Goal: Find specific page/section: Find specific page/section

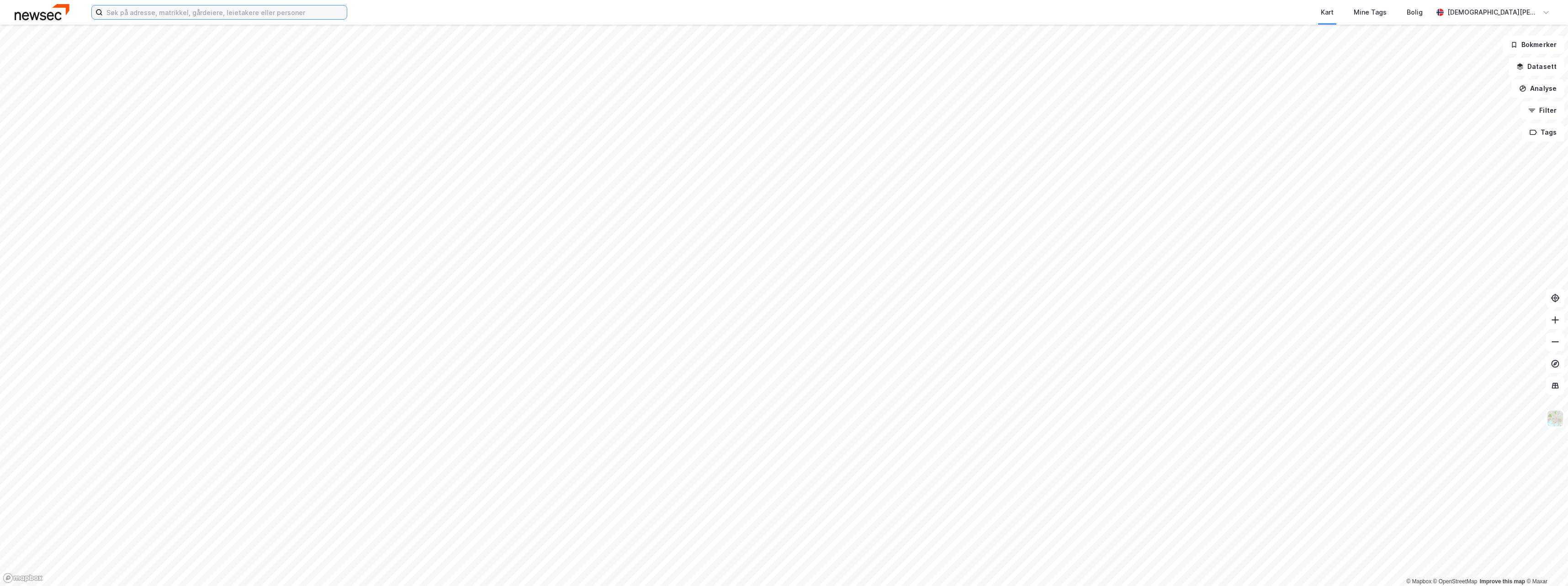
click at [271, 15] on input at bounding box center [225, 12] width 244 height 14
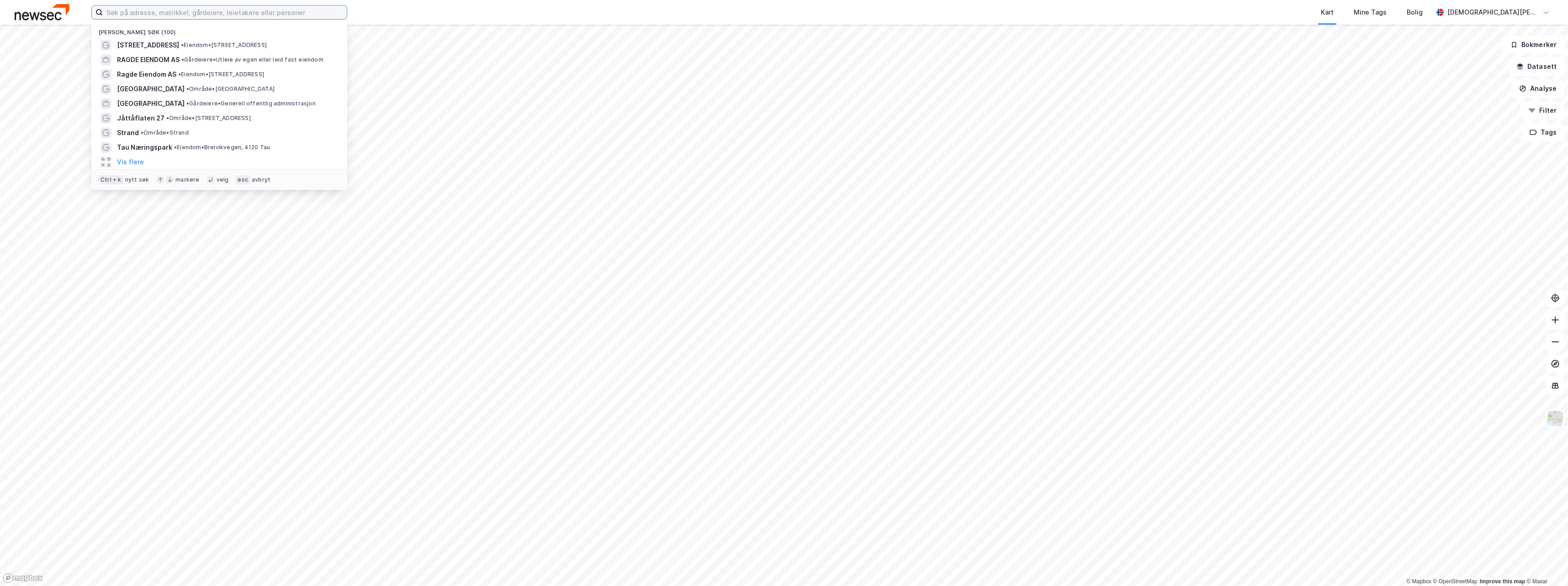
paste input "Rota 6, 4230 Sand"
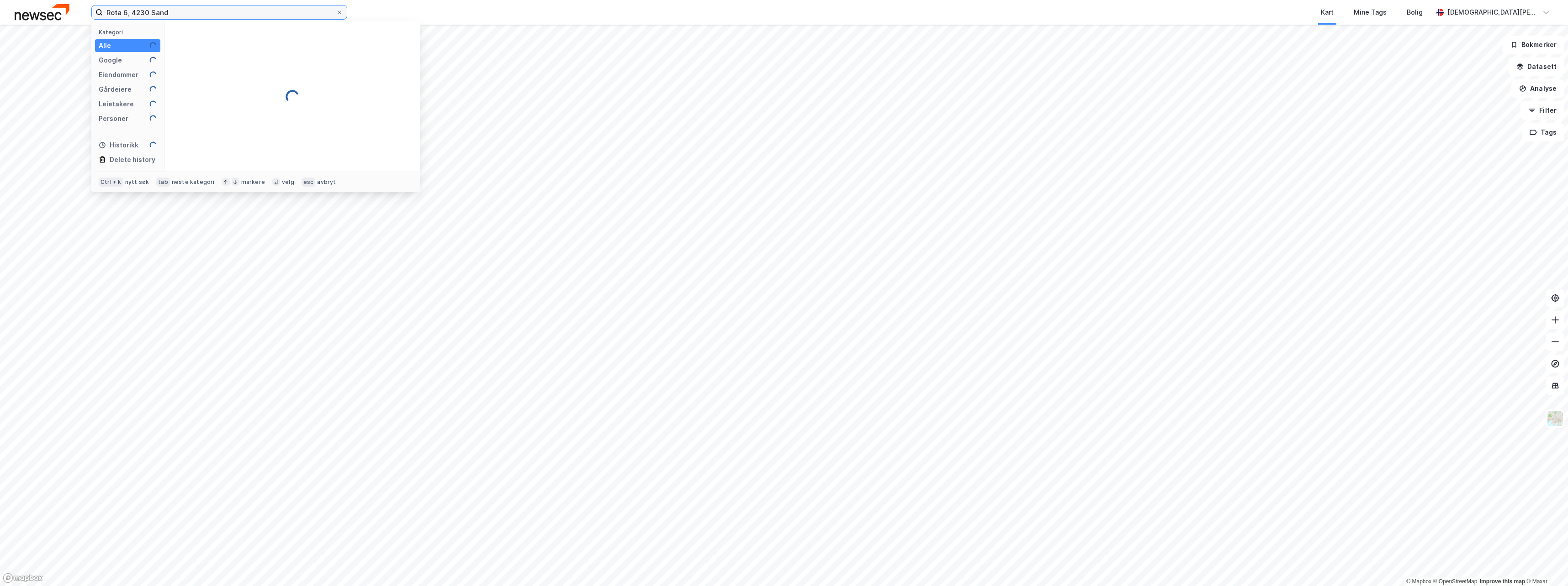
type input "Rota 6, 4230 Sand"
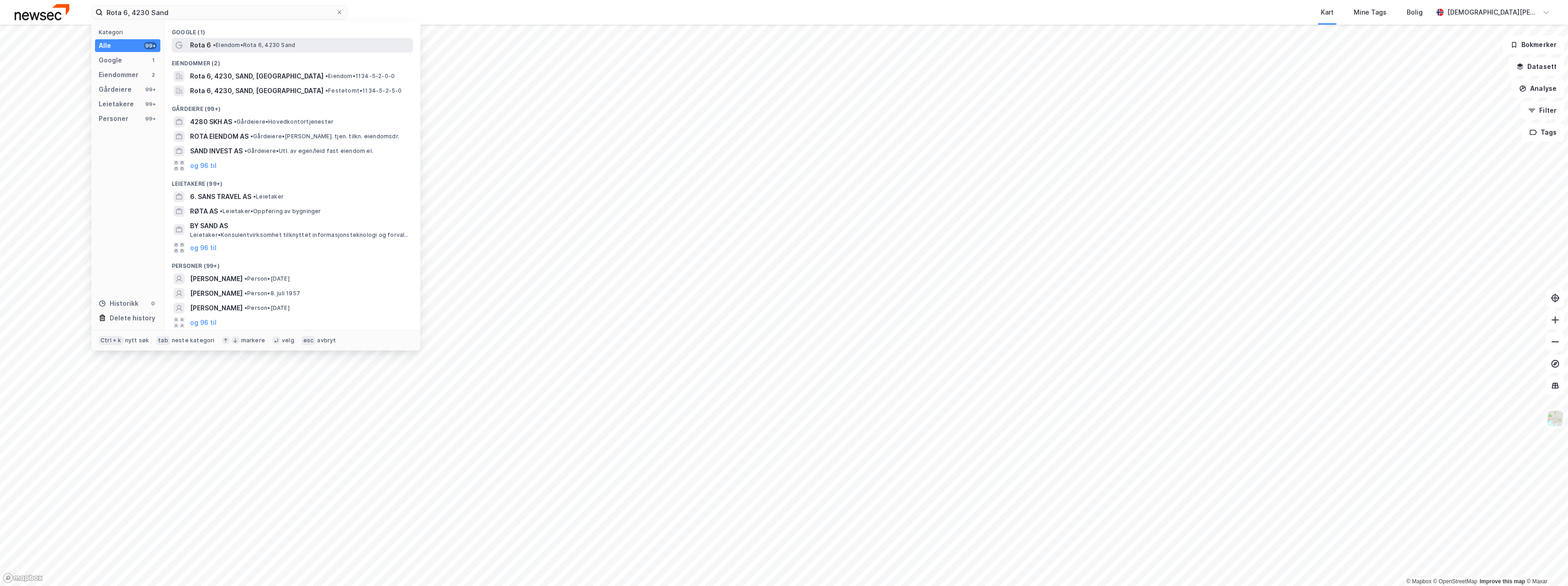
click at [278, 40] on div "Rota 6 • Eiendom • Rota 6, 4230 Sand" at bounding box center [301, 45] width 221 height 11
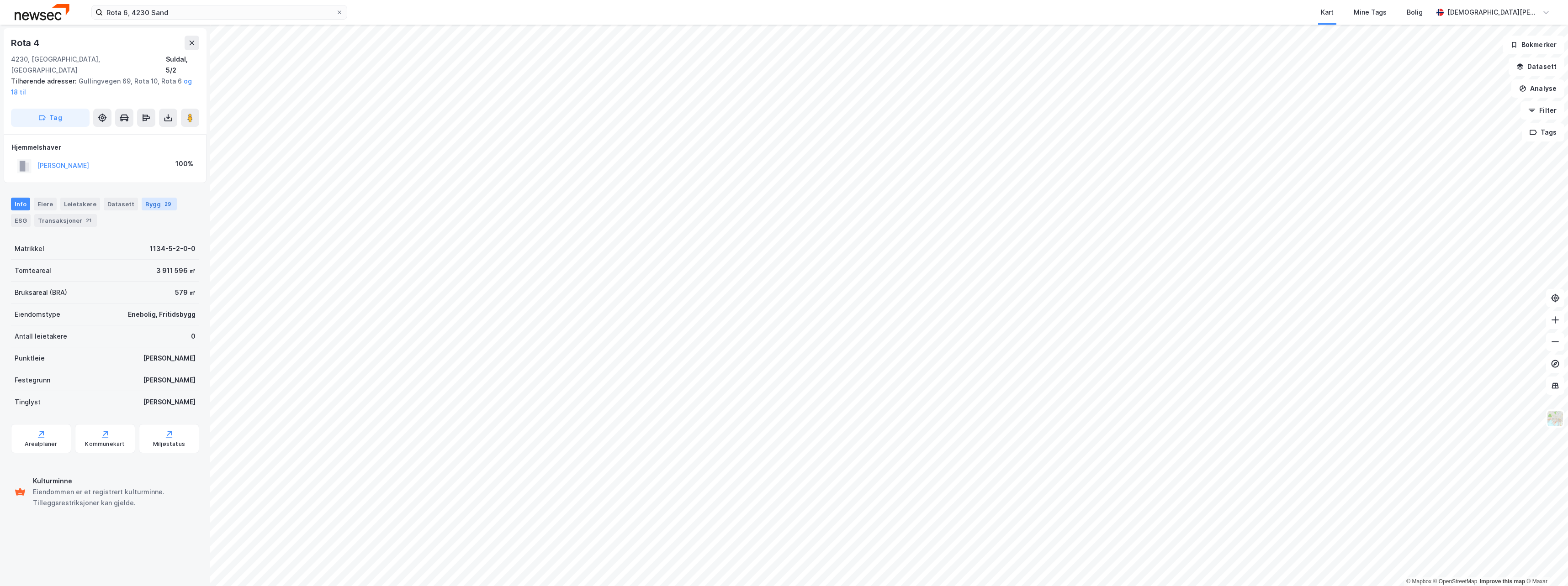
click at [162, 199] on div "29" at bounding box center [167, 204] width 10 height 9
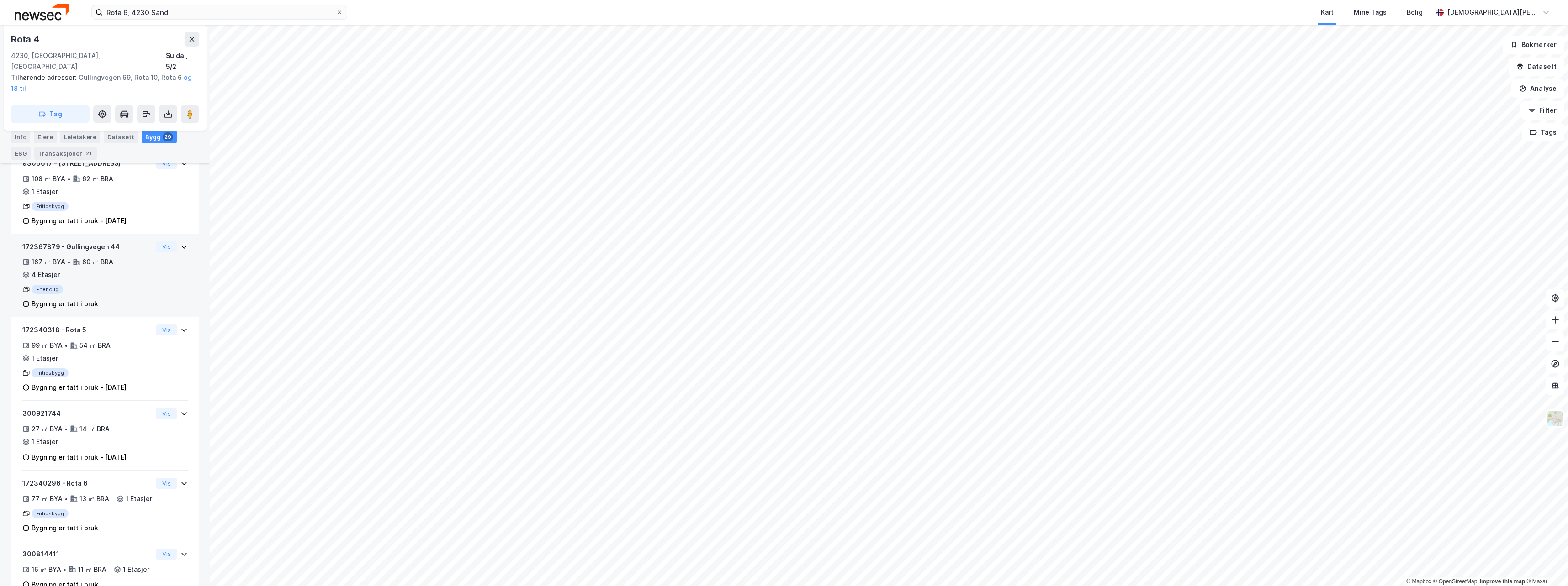
scroll to position [685, 0]
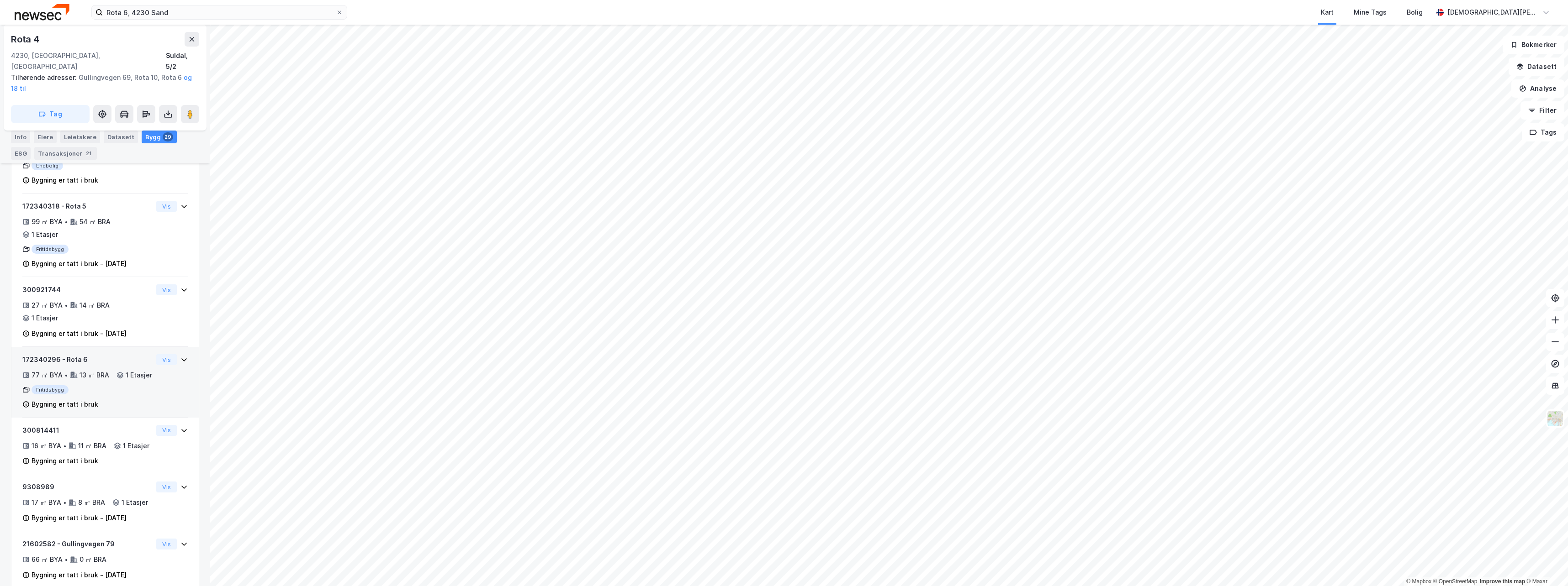
click at [114, 386] on div "172340296 - Rota 6 77 ㎡ BYA • 13 ㎡ BRA • 1 Etasjer Fritidsbygg Bygning er tatt …" at bounding box center [87, 382] width 130 height 56
click at [72, 354] on div "172340296 - Rota 6" at bounding box center [87, 360] width 130 height 11
click at [72, 354] on div "172340296 - Rota 6" at bounding box center [87, 360] width 130 height 11
